Goal: Transaction & Acquisition: Purchase product/service

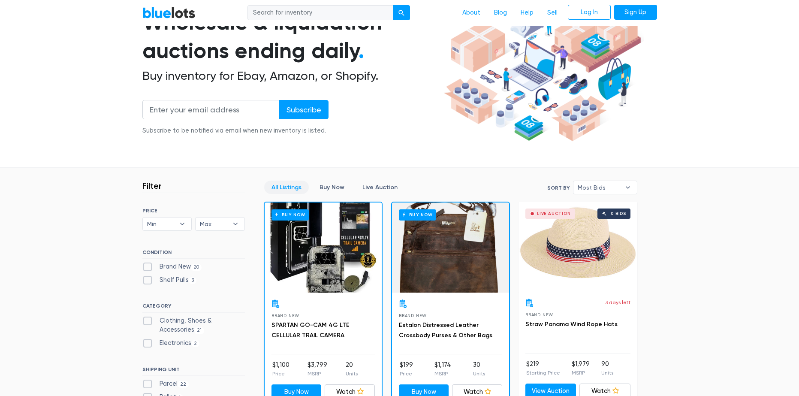
scroll to position [85, 0]
click at [346, 10] on input "search" at bounding box center [321, 12] width 146 height 15
type input "tws earphohnes"
click at [393, 5] on button "submit" at bounding box center [401, 12] width 17 height 15
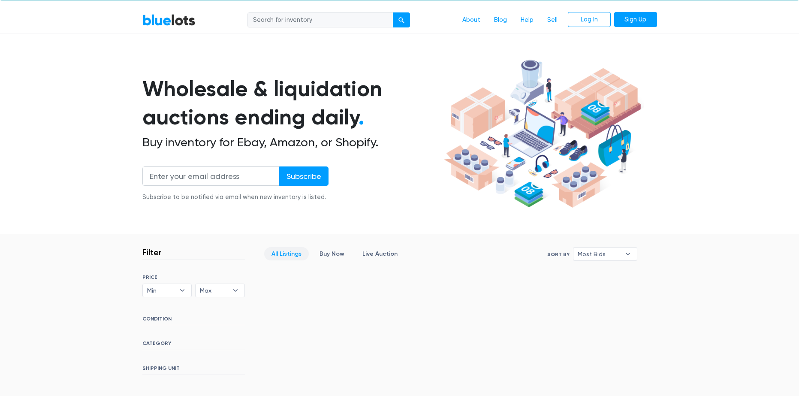
scroll to position [17, 0]
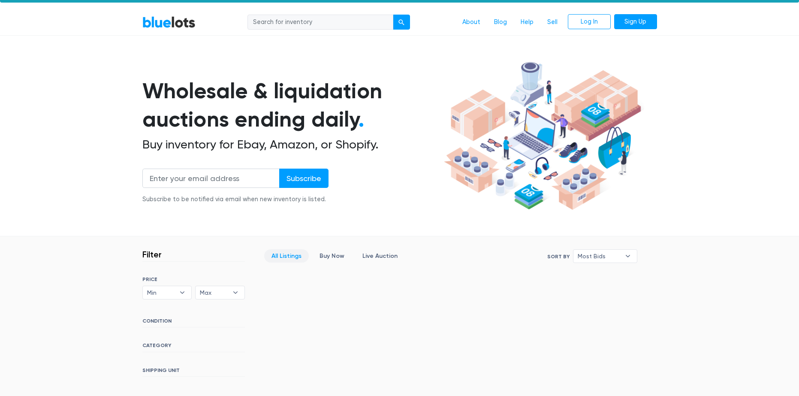
click at [324, 27] on input "search" at bounding box center [321, 22] width 146 height 15
type input "pro 2 tws"
click at [393, 15] on button "submit" at bounding box center [401, 22] width 17 height 15
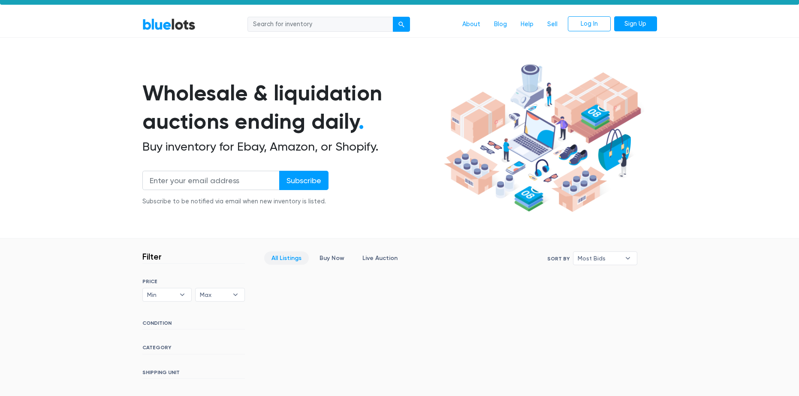
scroll to position [14, 0]
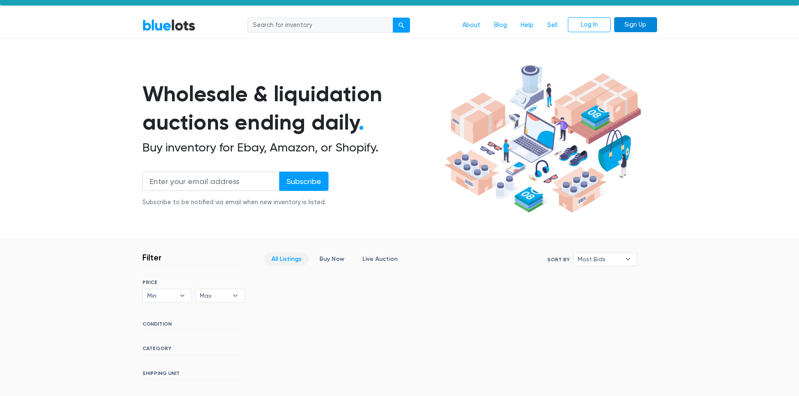
click at [623, 23] on link "Sign Up" at bounding box center [635, 24] width 43 height 15
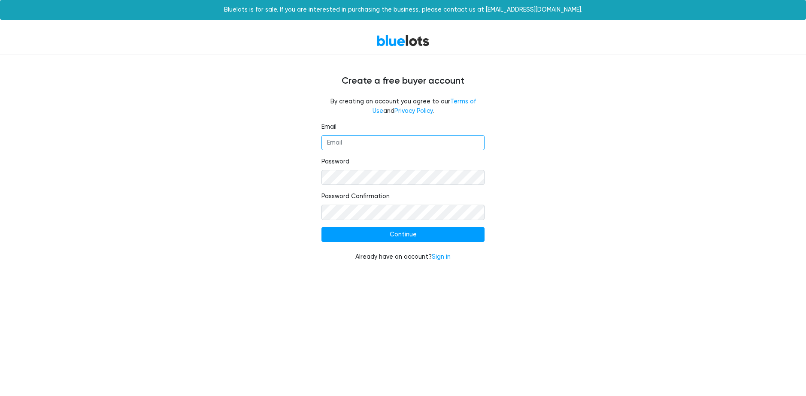
click at [359, 146] on input "Email" at bounding box center [402, 142] width 163 height 15
type input "whytaiah@gmail.com"
click at [321, 227] on input "Continue" at bounding box center [402, 234] width 163 height 15
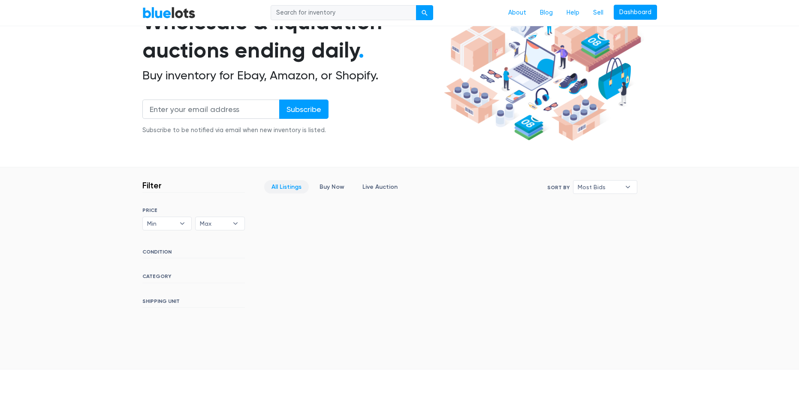
scroll to position [87, 0]
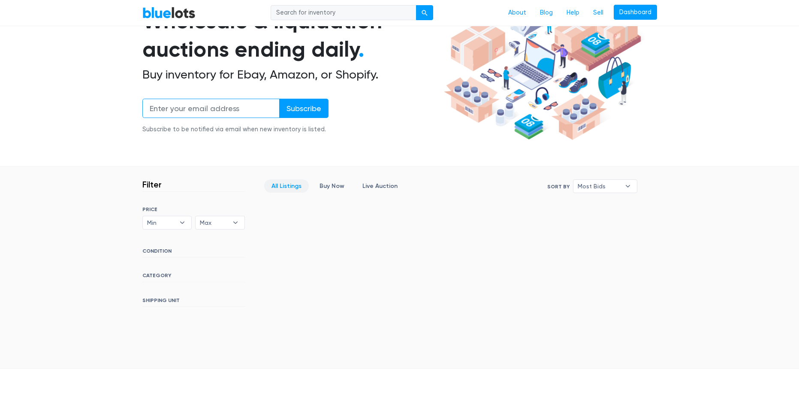
click at [231, 116] on input "email" at bounding box center [210, 108] width 137 height 19
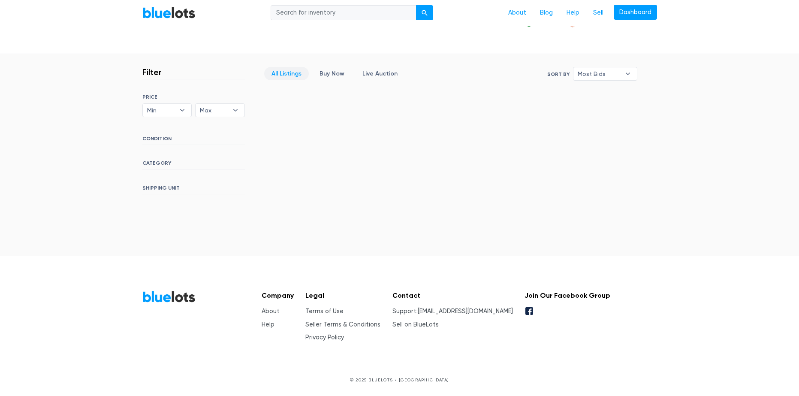
scroll to position [0, 0]
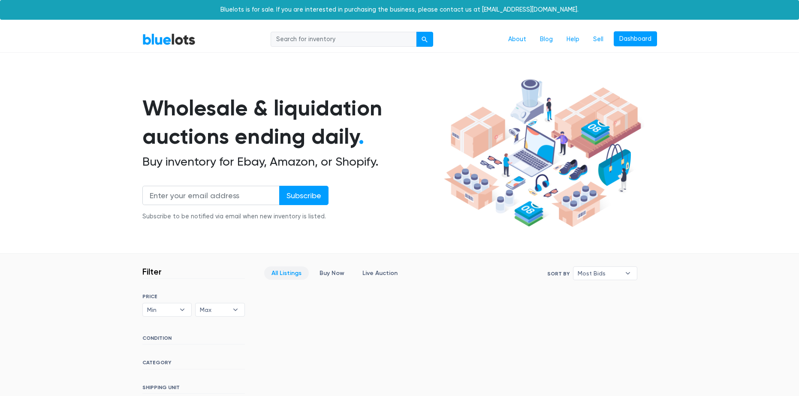
click at [355, 36] on input "search" at bounding box center [344, 39] width 146 height 15
type input "pro 2 tws"
click at [416, 32] on button "submit" at bounding box center [424, 39] width 17 height 15
click at [428, 39] on button "submit" at bounding box center [424, 39] width 17 height 15
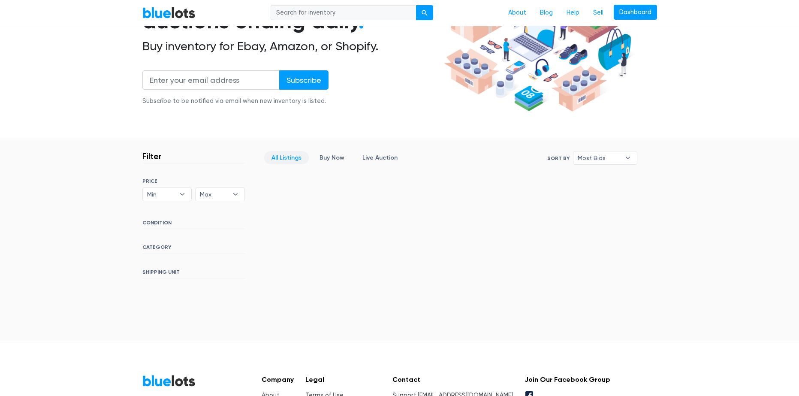
scroll to position [115, 0]
click at [284, 161] on link "All Listings" at bounding box center [286, 157] width 45 height 13
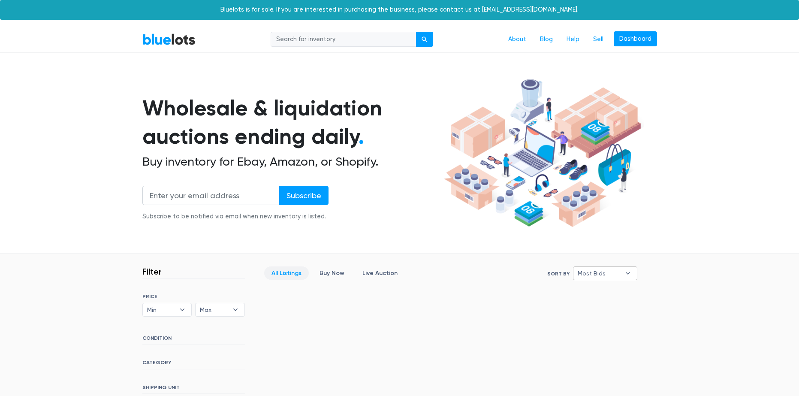
click at [614, 276] on span "Most Bids" at bounding box center [599, 273] width 43 height 13
click at [587, 302] on li "Ending Soonest" at bounding box center [609, 304] width 67 height 14
select select "ending_soonest"
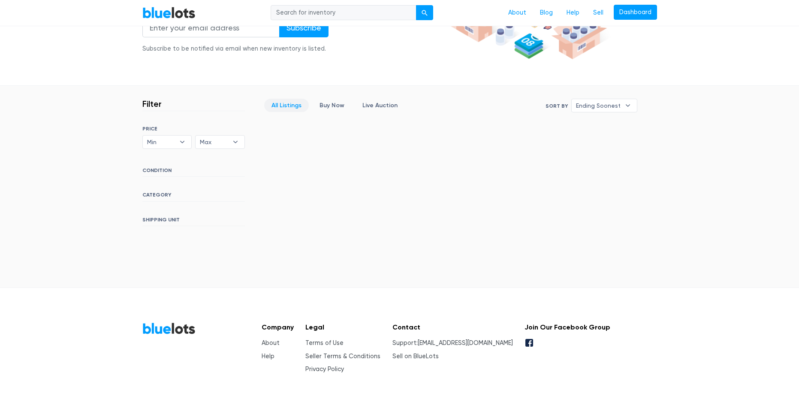
scroll to position [167, 0]
click at [372, 15] on input "search" at bounding box center [344, 12] width 146 height 15
click at [420, 10] on button "submit" at bounding box center [424, 12] width 17 height 15
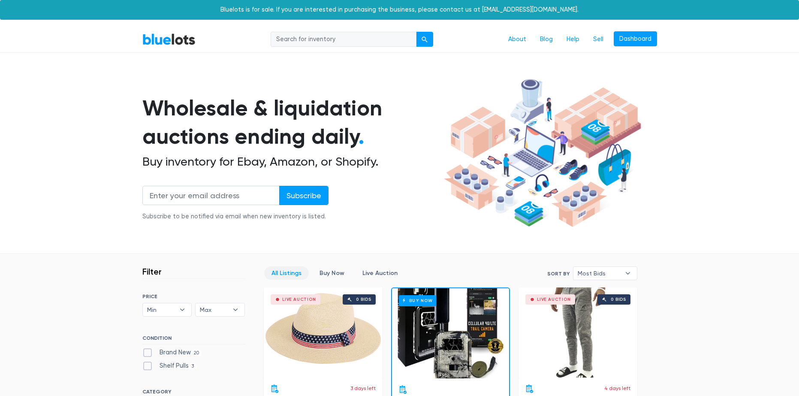
click at [329, 46] on input "search" at bounding box center [344, 39] width 146 height 15
type input "electronic"
click at [416, 32] on button "submit" at bounding box center [424, 39] width 17 height 15
